Goal: Task Accomplishment & Management: Manage account settings

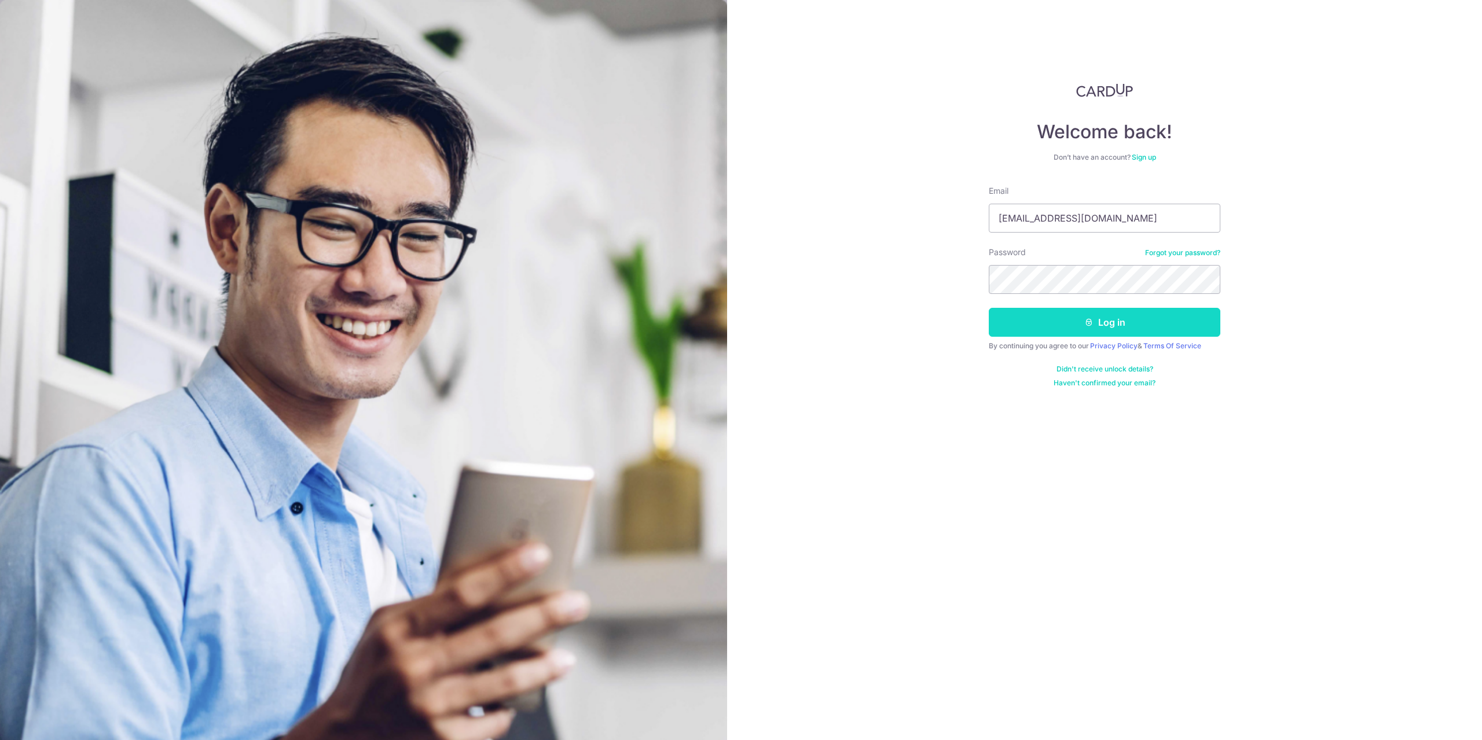
click at [1022, 318] on button "Log in" at bounding box center [1105, 322] width 232 height 29
